Goal: Task Accomplishment & Management: Use online tool/utility

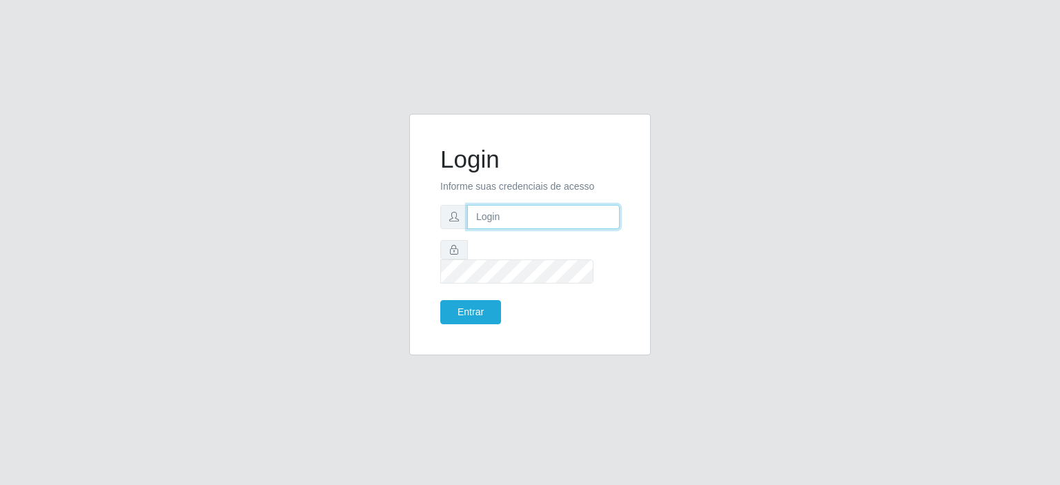
click at [503, 226] on input "text" at bounding box center [543, 217] width 153 height 24
type input "[EMAIL_ADDRESS][PERSON_NAME][DOMAIN_NAME]"
click at [440, 300] on button "Entrar" at bounding box center [470, 312] width 61 height 24
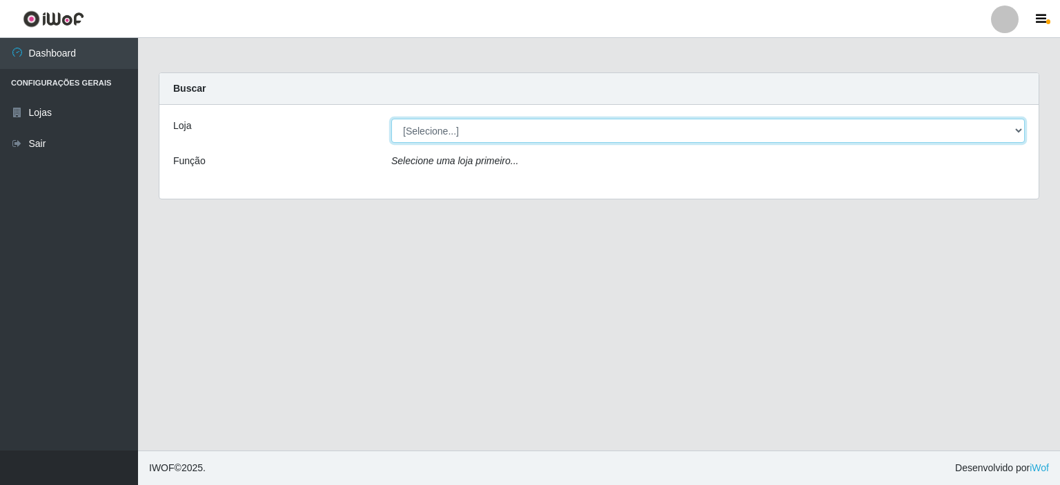
click at [1022, 130] on select "[Selecione...] Corte Fácil - Unidade Planalto" at bounding box center [708, 131] width 634 height 24
select select "202"
click at [391, 119] on select "[Selecione...] Corte Fácil - Unidade Planalto" at bounding box center [708, 131] width 634 height 24
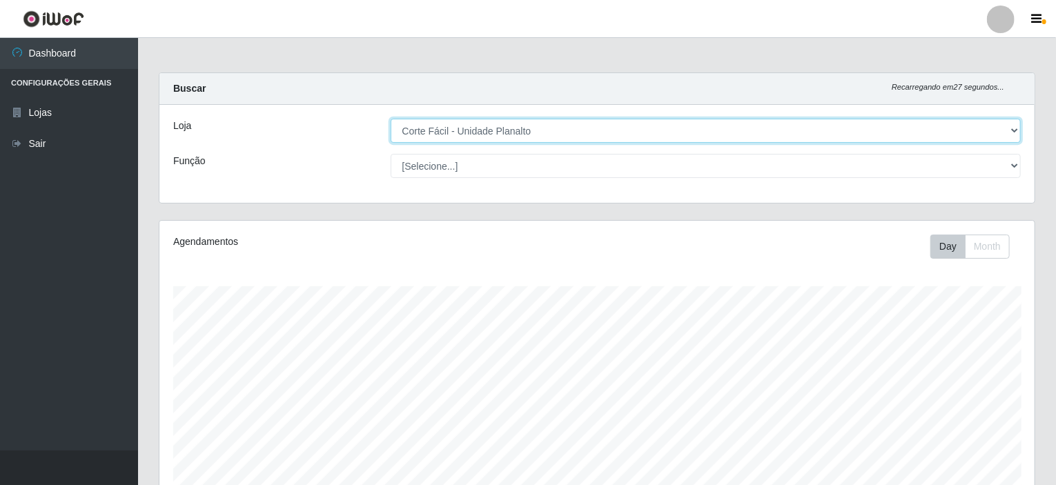
scroll to position [183, 0]
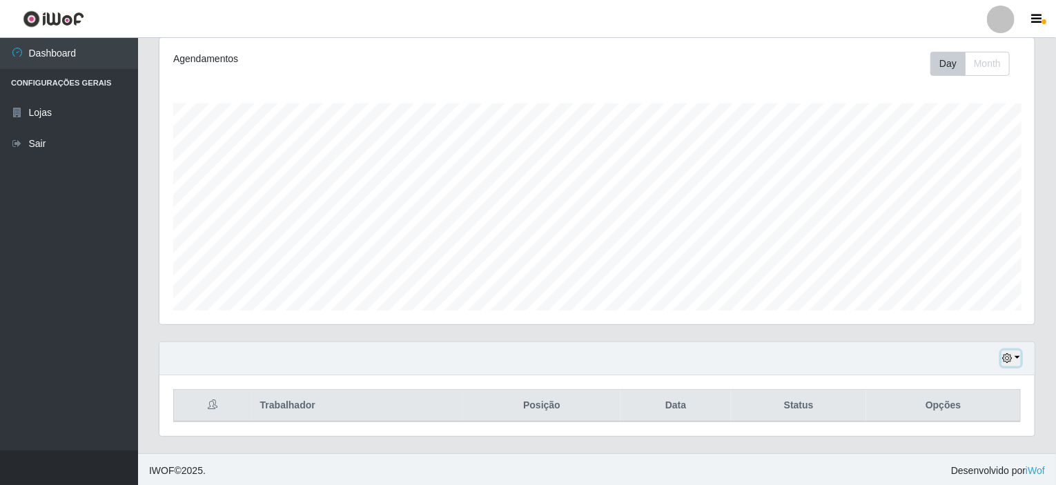
click at [1017, 355] on button "button" at bounding box center [1011, 359] width 19 height 16
click at [955, 306] on button "1 Semana" at bounding box center [965, 307] width 109 height 29
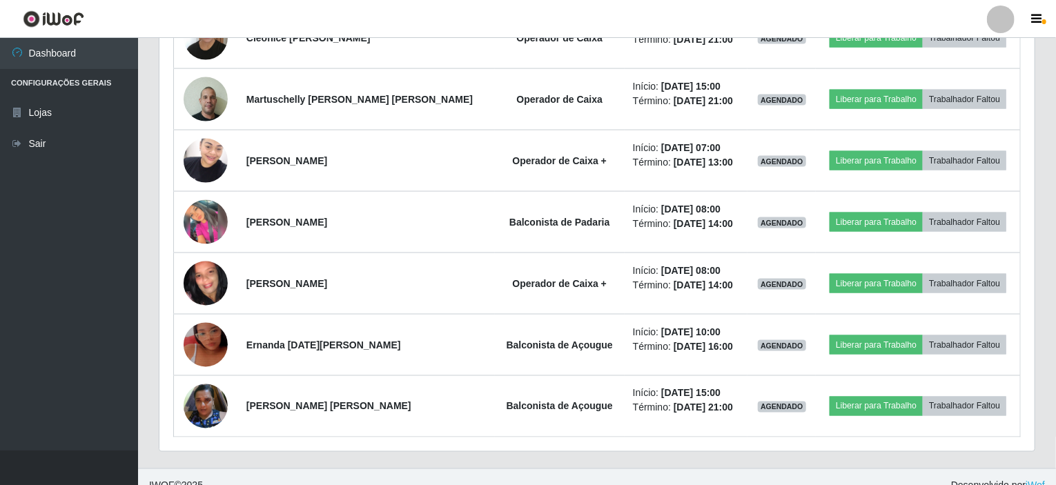
scroll to position [980, 0]
